Goal: Task Accomplishment & Management: Manage account settings

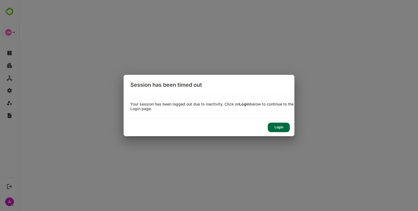
click at [278, 129] on div "Login" at bounding box center [279, 128] width 22 height 10
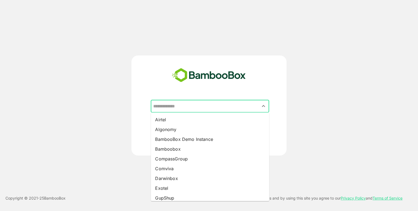
click at [225, 103] on input "text" at bounding box center [210, 106] width 116 height 10
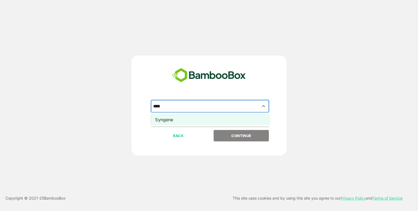
click at [205, 118] on li "Syngene" at bounding box center [210, 120] width 118 height 10
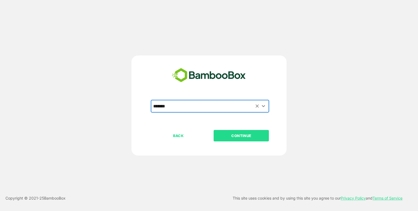
type input "*******"
click at [249, 134] on p "CONTINUE" at bounding box center [241, 136] width 54 height 6
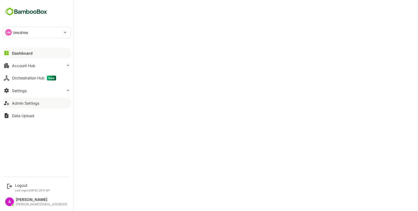
click at [54, 104] on button "Admin Settings" at bounding box center [37, 103] width 68 height 11
click at [20, 184] on div "Logout" at bounding box center [32, 185] width 35 height 5
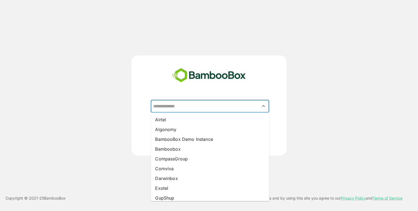
click at [194, 102] on input "text" at bounding box center [210, 106] width 116 height 10
